Goal: Find specific page/section: Find specific page/section

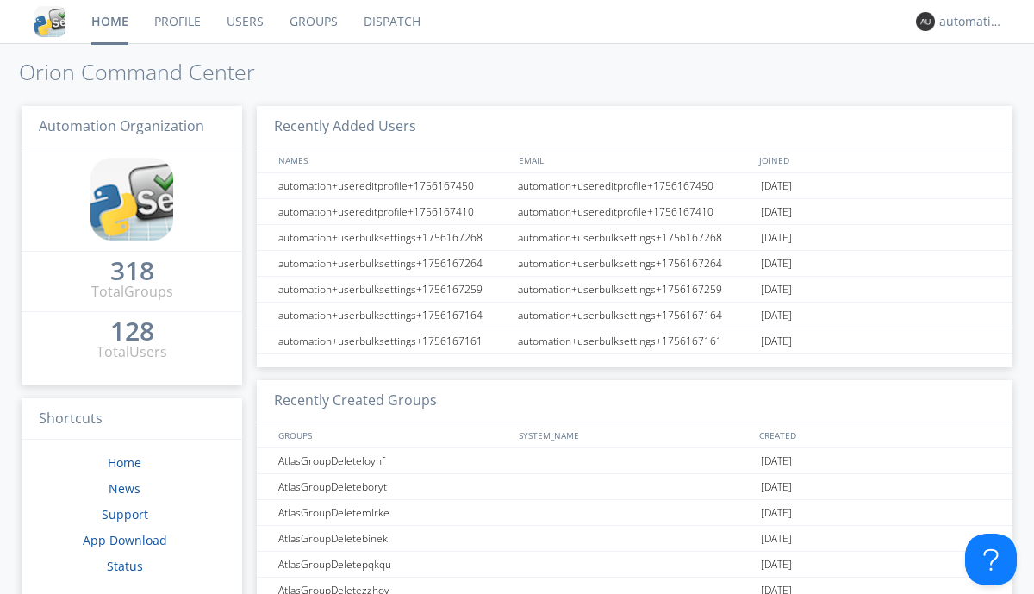
click at [390, 22] on link "Dispatch" at bounding box center [392, 21] width 83 height 43
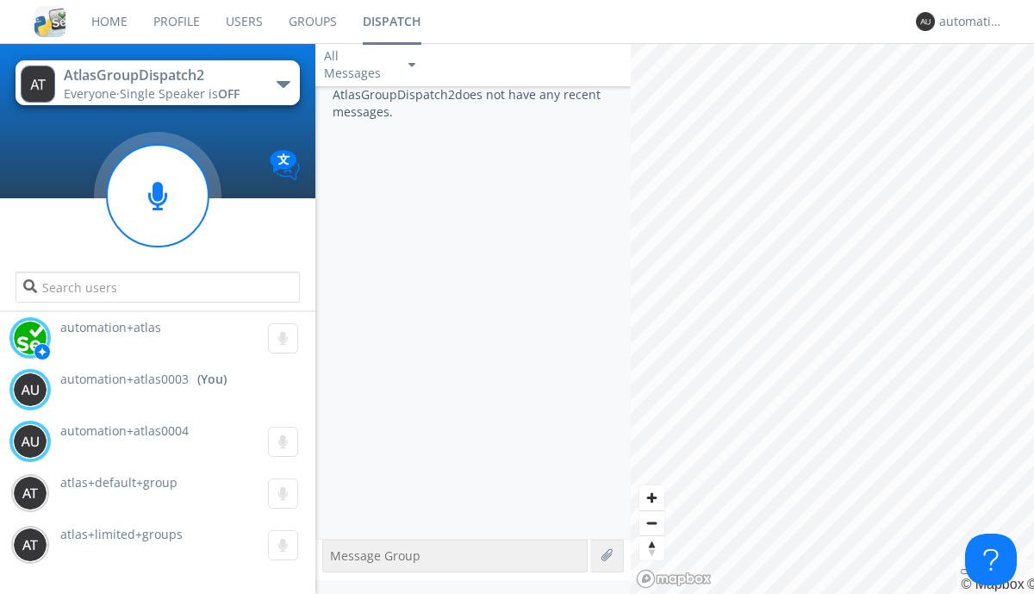
click at [283, 84] on div "button" at bounding box center [284, 84] width 14 height 7
click at [0, 0] on span "AtlasGroupDispatch3" at bounding box center [0, 0] width 0 height 0
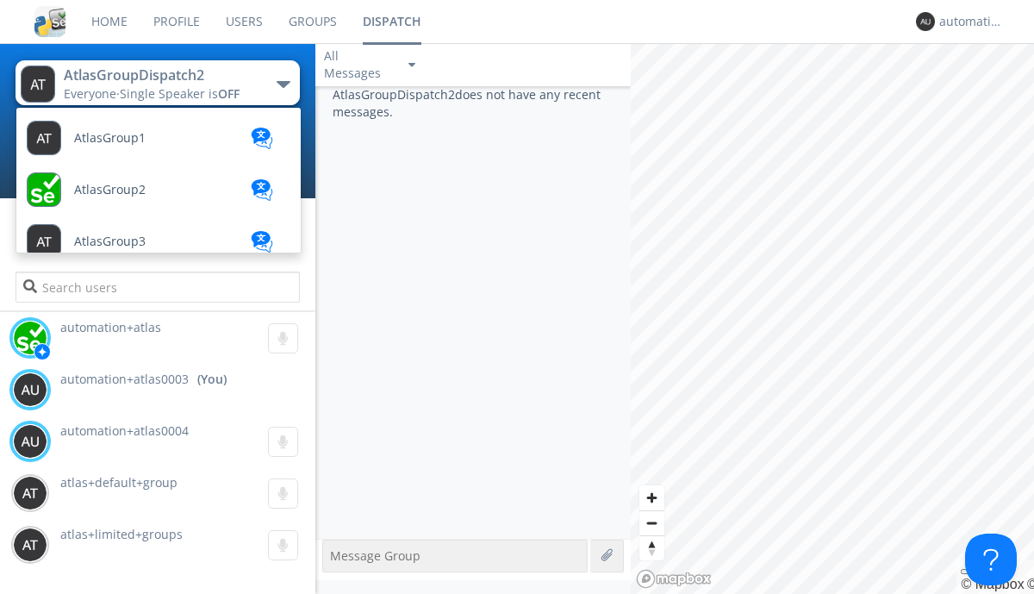
scroll to position [667, 0]
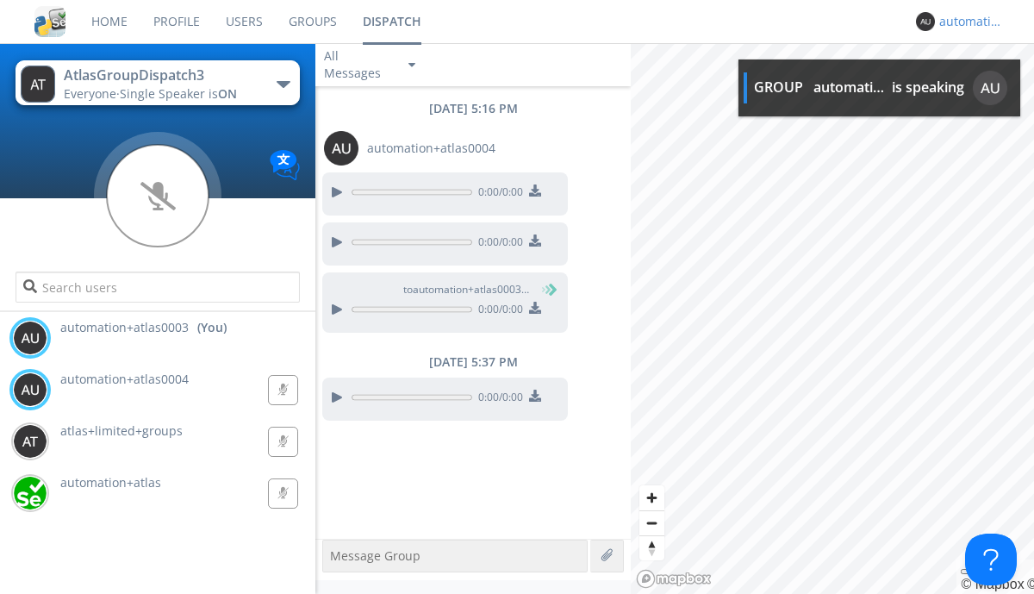
click at [967, 22] on div "automation+atlas0003" at bounding box center [971, 21] width 65 height 17
